Goal: Find specific page/section: Find specific page/section

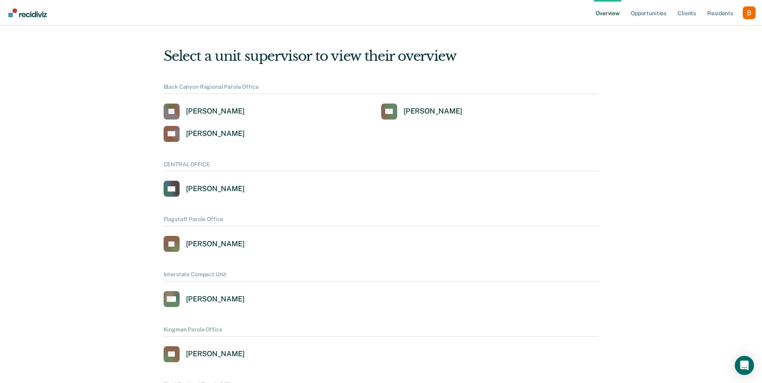
click at [754, 13] on div "Profile dropdown button" at bounding box center [748, 12] width 13 height 13
click at [697, 32] on link "Profile" at bounding box center [716, 32] width 64 height 7
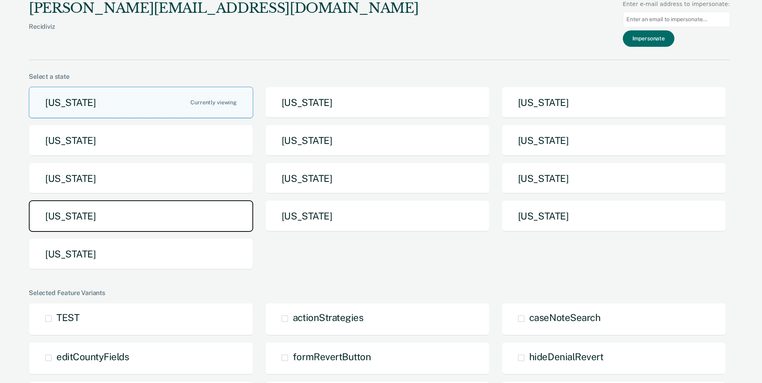
click at [197, 220] on button "[US_STATE]" at bounding box center [141, 216] width 224 height 32
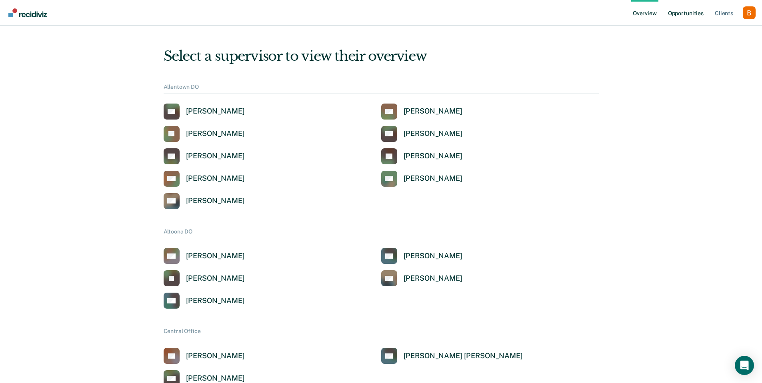
click at [674, 15] on link "Opportunities" at bounding box center [685, 13] width 39 height 26
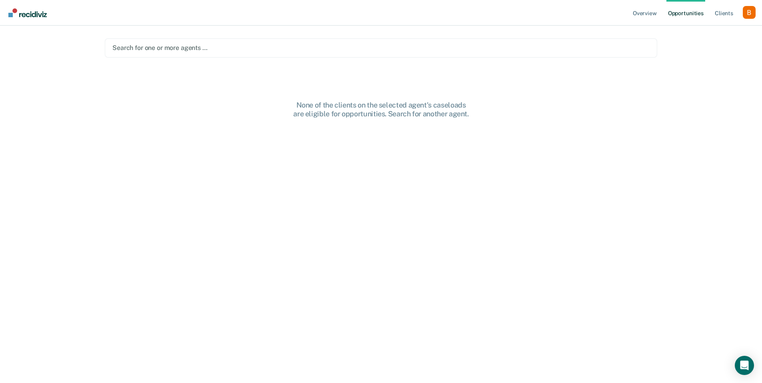
click at [445, 36] on main "Search for one or more agents … None of the clients on the selected agent's cas…" at bounding box center [380, 195] width 571 height 338
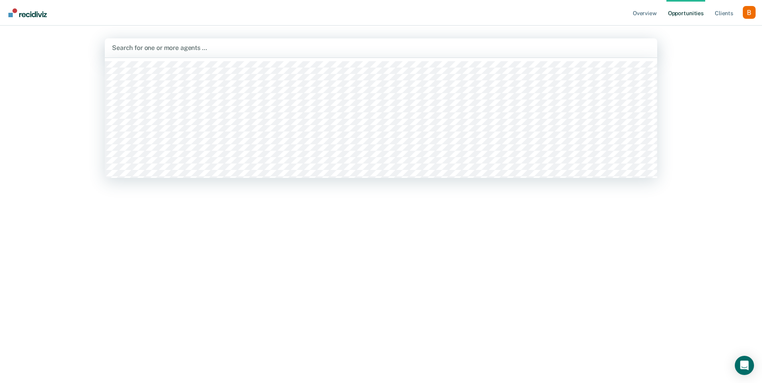
click at [426, 57] on div "Search for one or more agents …" at bounding box center [381, 47] width 552 height 19
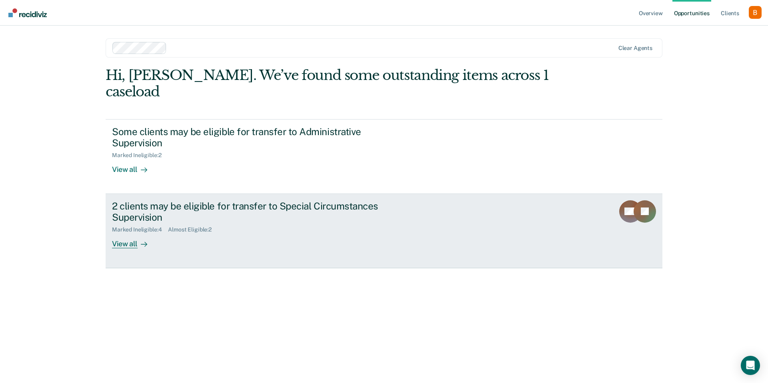
click at [190, 200] on div "2 clients may be eligible for transfer to Special Circumstances Supervision" at bounding box center [252, 211] width 281 height 23
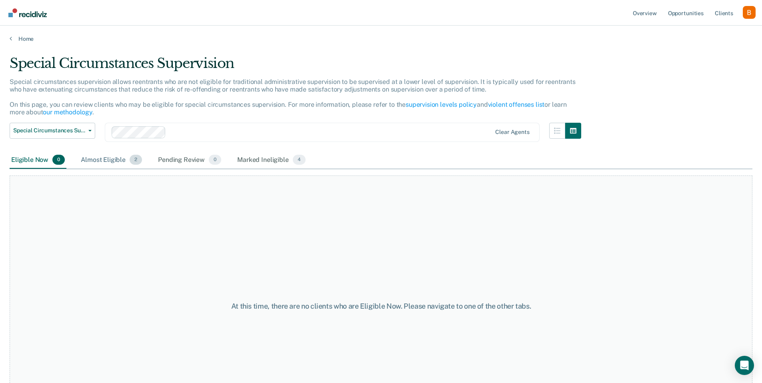
click at [121, 156] on div "Almost Eligible 2" at bounding box center [111, 161] width 64 height 18
